Goal: Use online tool/utility: Utilize a website feature to perform a specific function

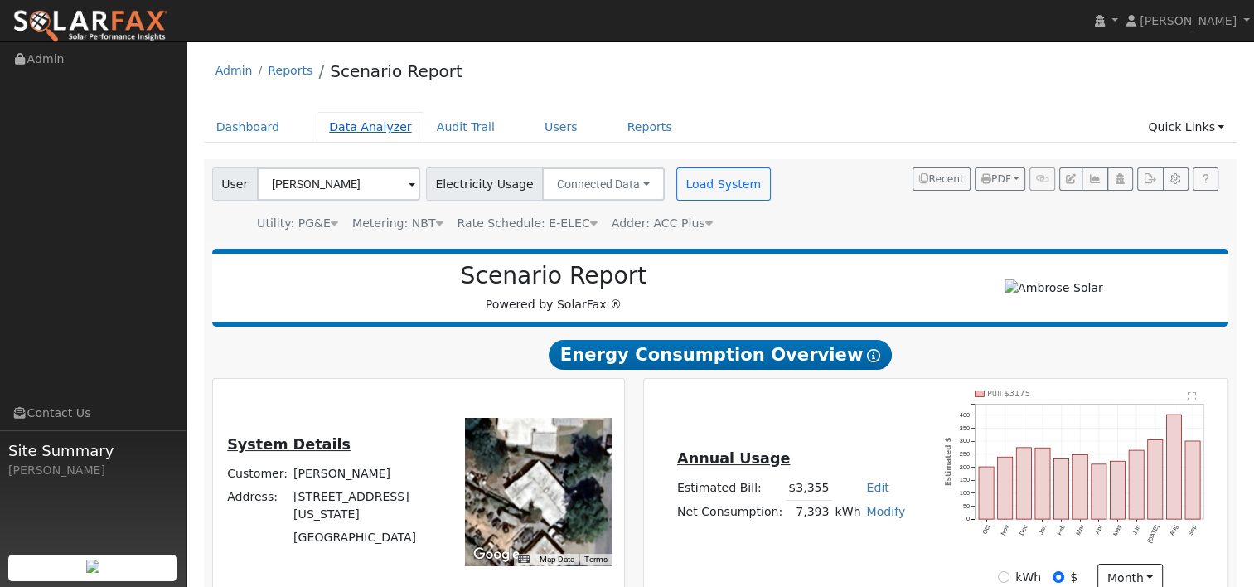
click at [355, 133] on link "Data Analyzer" at bounding box center [371, 127] width 108 height 31
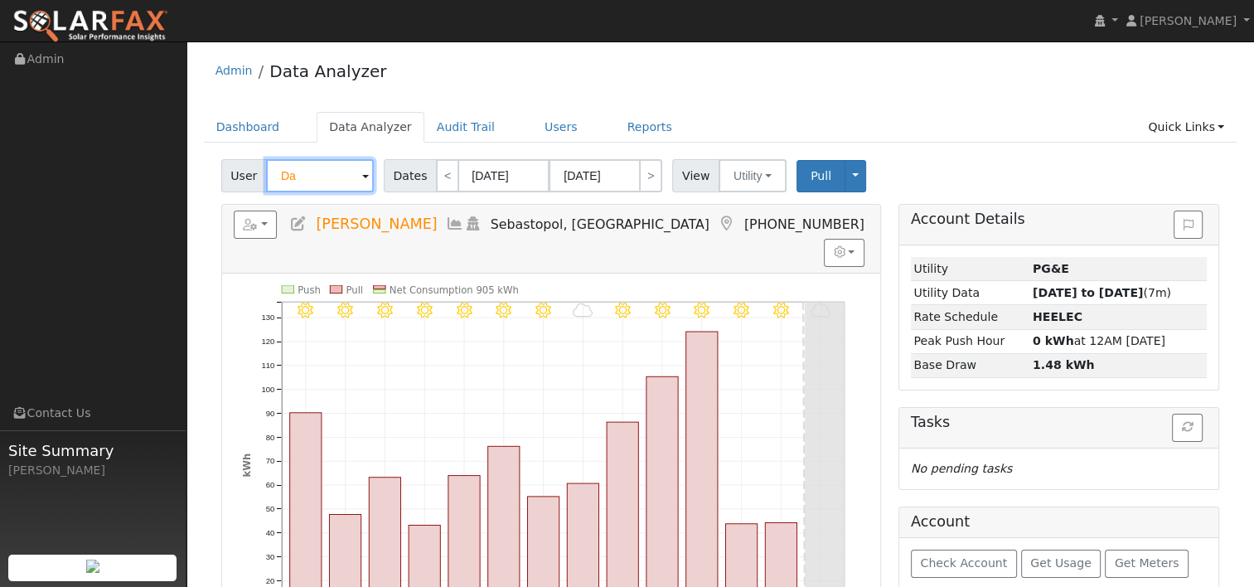
type input "D"
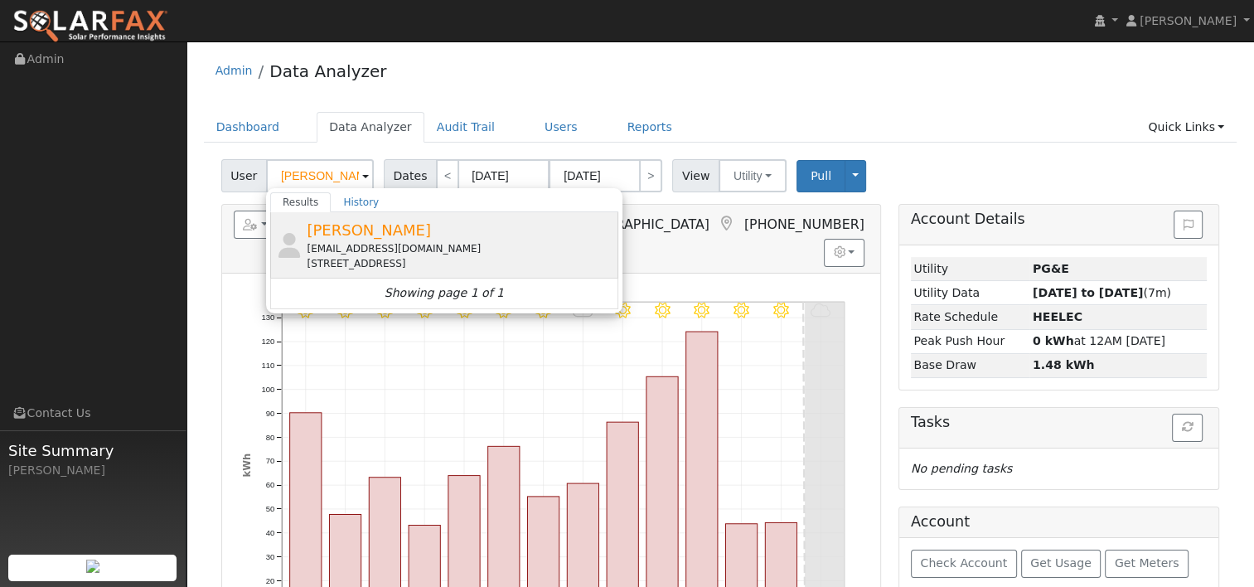
click at [343, 241] on div "bmbussoli@gmail.com" at bounding box center [460, 248] width 307 height 15
type input "Brian Bussolini"
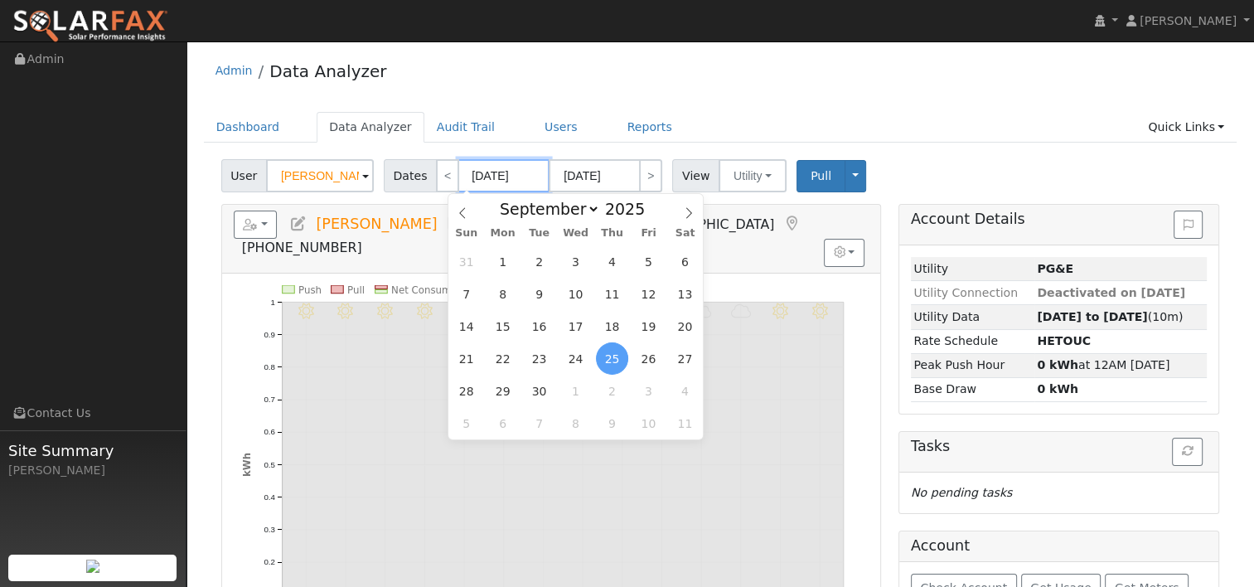
click at [516, 173] on input "09/25/2025" at bounding box center [503, 175] width 91 height 33
click at [648, 215] on span at bounding box center [654, 213] width 12 height 9
type input "2024"
click at [690, 220] on span at bounding box center [689, 208] width 28 height 28
select select "9"
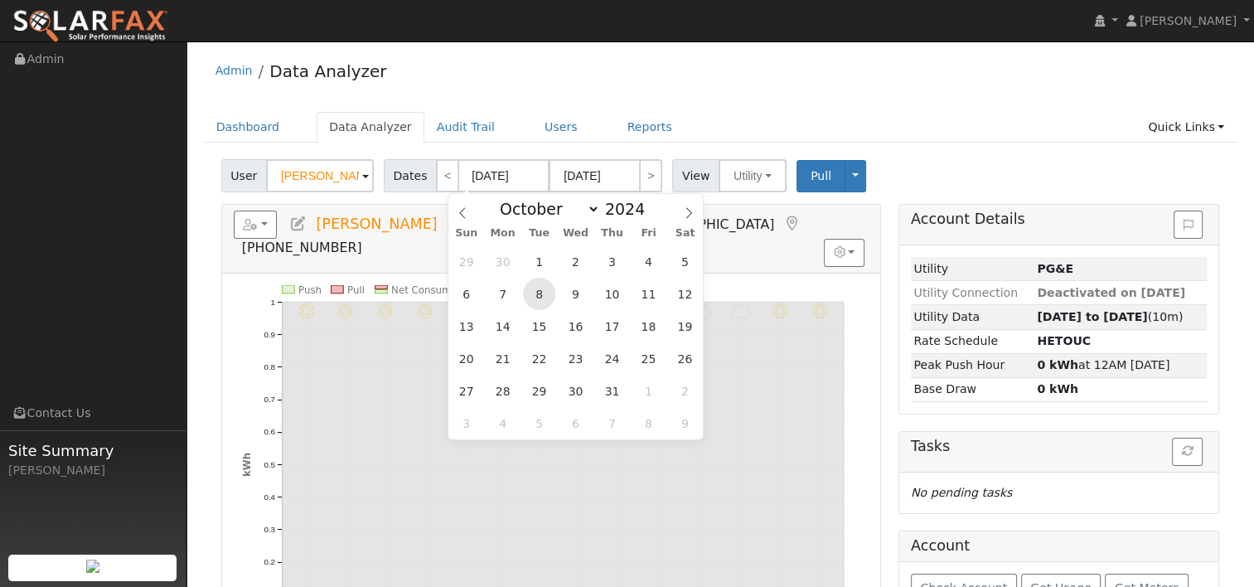
click at [541, 293] on span "8" at bounding box center [539, 294] width 32 height 32
type input "10/08/2024"
type input "10/21/2024"
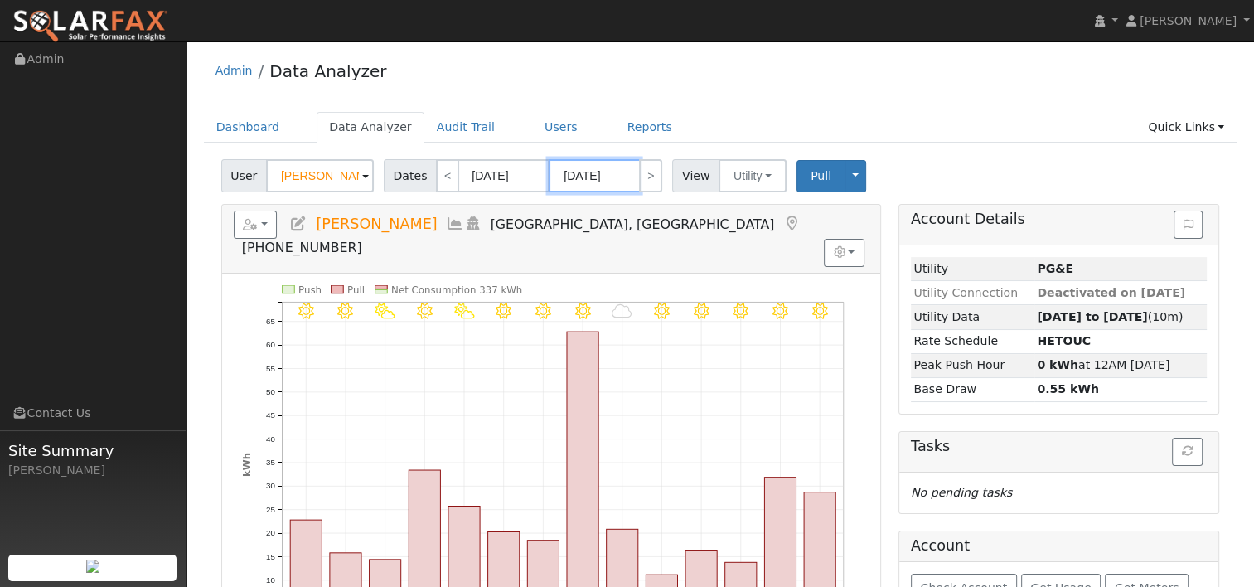
click at [585, 172] on input "10/21/2024" at bounding box center [594, 175] width 91 height 33
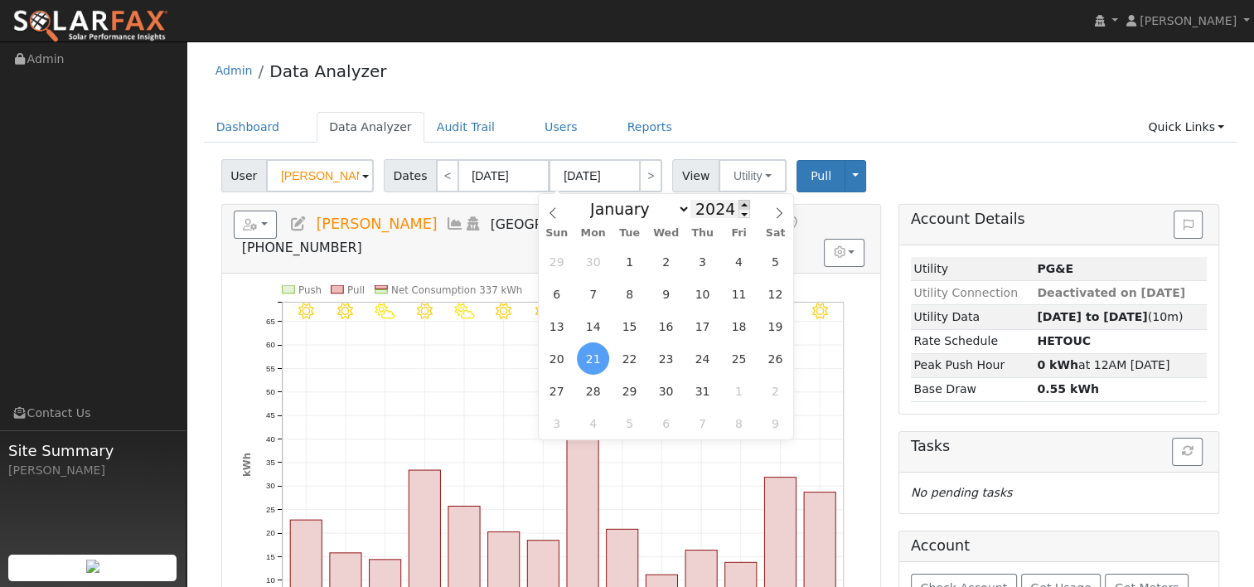
click at [738, 203] on span at bounding box center [744, 204] width 12 height 9
type input "2025"
click at [627, 288] on span "7" at bounding box center [629, 294] width 32 height 32
type input "10/07/2025"
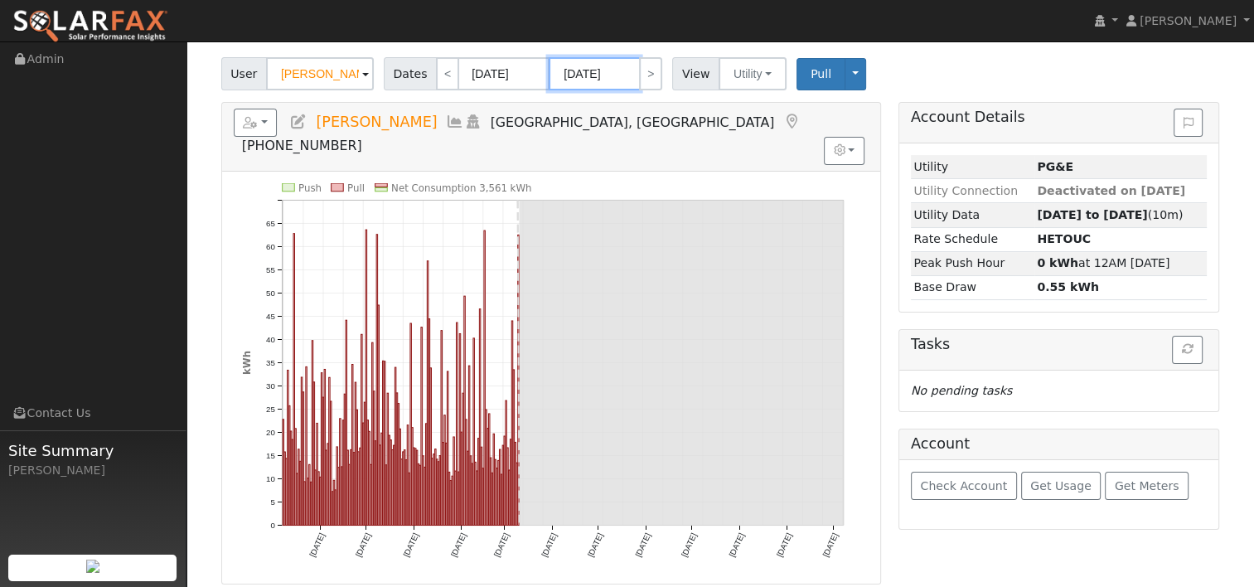
scroll to position [88, 0]
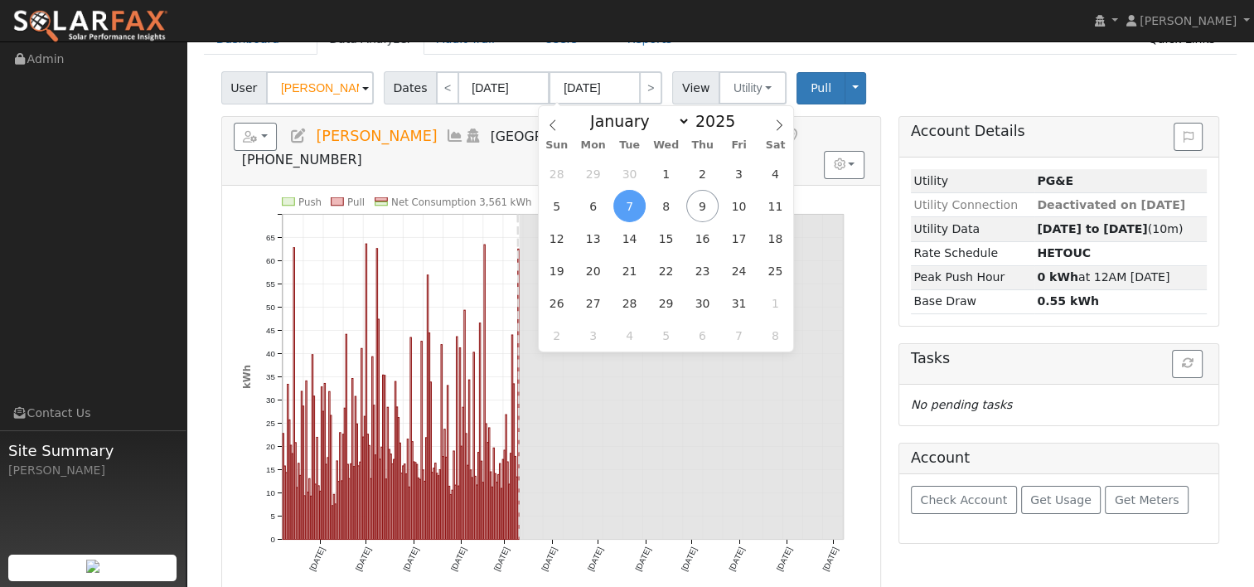
click at [952, 56] on div "Dashboard Data Analyzer Audit Trail Users Reports Quick Links Quick Add Quick C…" at bounding box center [721, 47] width 1034 height 47
